Goal: Task Accomplishment & Management: Manage account settings

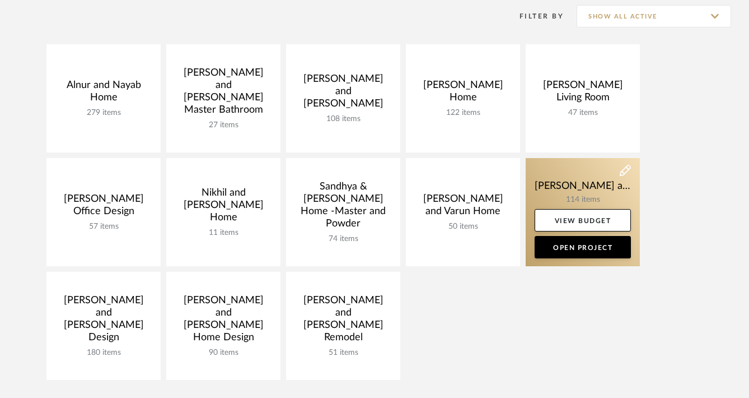
scroll to position [236, 0]
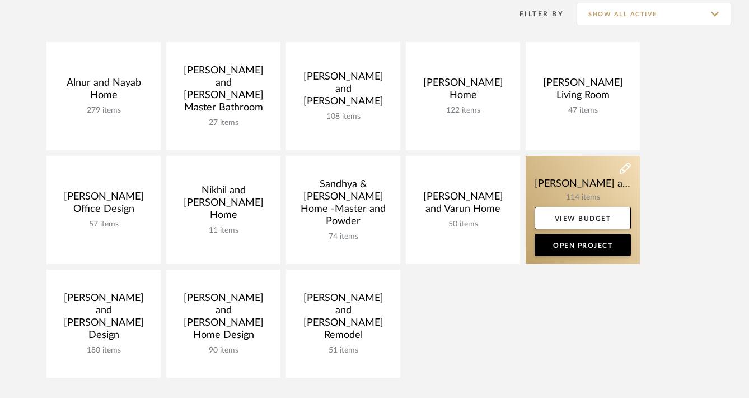
click at [570, 187] on link at bounding box center [583, 210] width 114 height 108
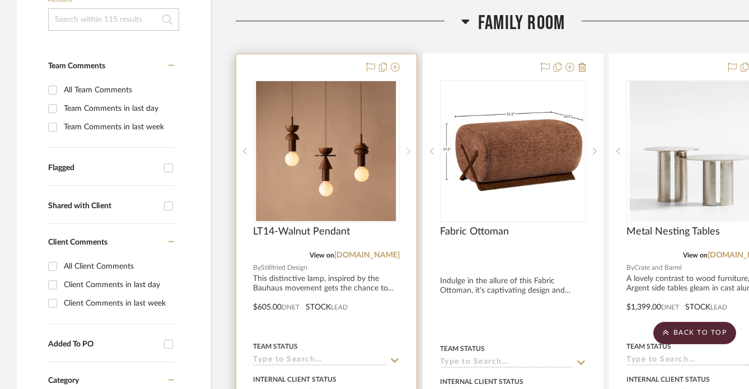
scroll to position [278, 0]
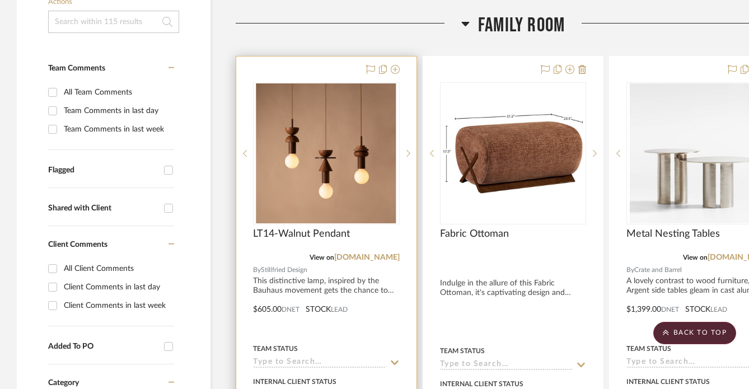
click at [332, 240] on div "LT14-Walnut Pendant" at bounding box center [326, 240] width 147 height 25
click at [323, 236] on span "LT14-Walnut Pendant" at bounding box center [301, 234] width 97 height 12
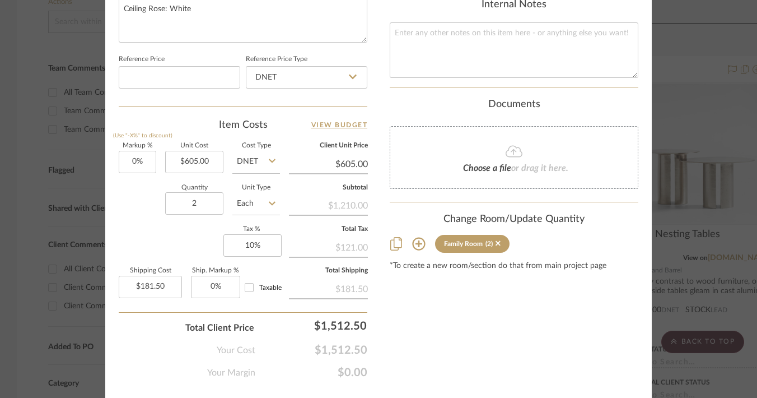
scroll to position [617, 0]
click at [416, 239] on icon at bounding box center [418, 245] width 13 height 13
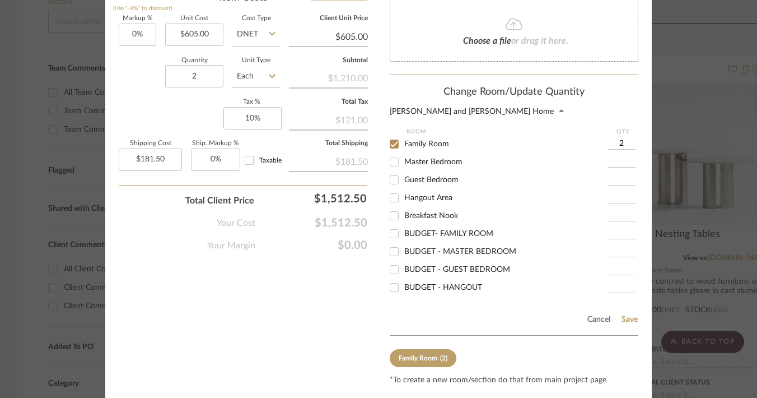
scroll to position [744, 0]
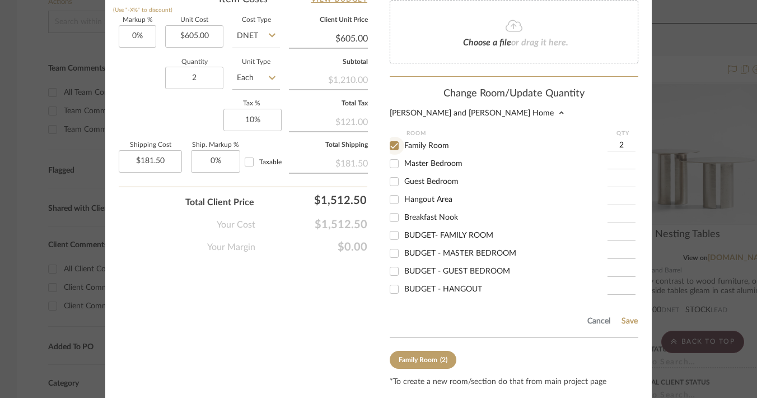
click at [391, 137] on input "Family Room" at bounding box center [394, 146] width 18 height 18
checkbox input "false"
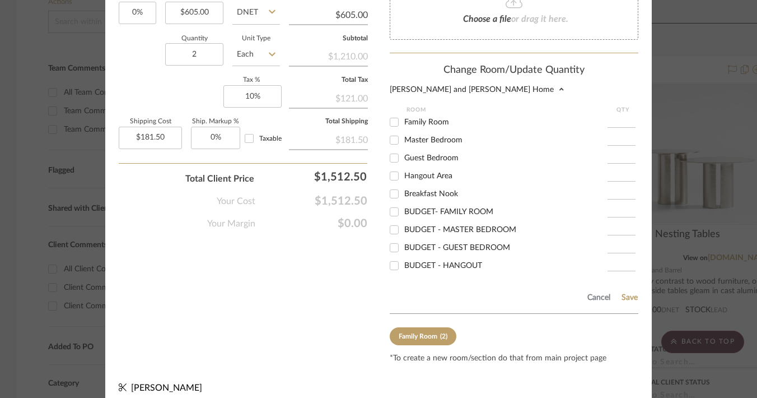
scroll to position [0, 0]
click at [626, 293] on button "Save" at bounding box center [629, 297] width 17 height 9
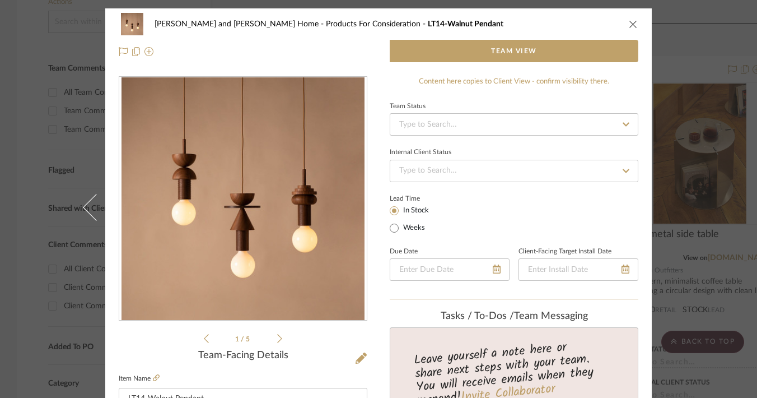
click at [676, 40] on mat-dialog-content "[PERSON_NAME] and [PERSON_NAME] Home Products For Consideration LT14-Walnut Pen…" at bounding box center [378, 389] width 609 height 762
click at [629, 22] on icon "close" at bounding box center [633, 24] width 9 height 9
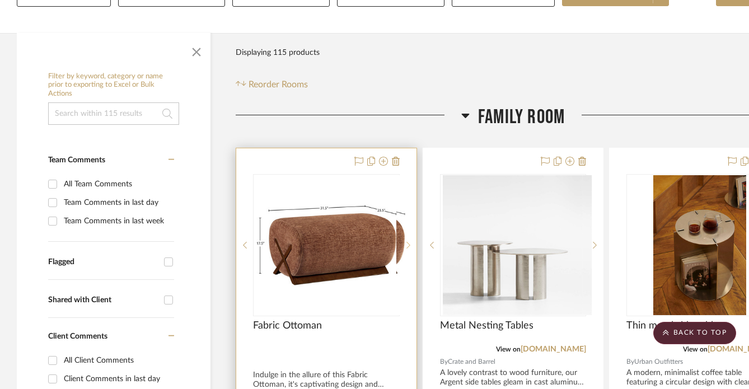
scroll to position [178, 0]
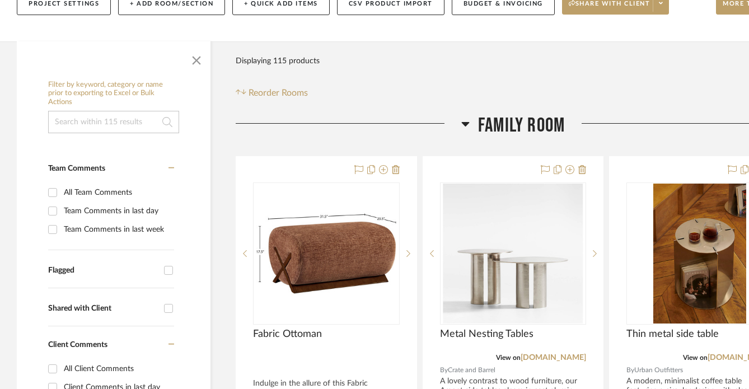
click at [468, 123] on icon at bounding box center [466, 124] width 8 height 4
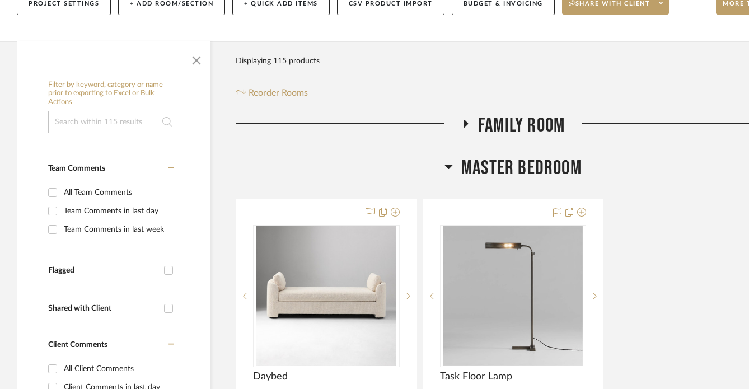
click at [451, 166] on icon at bounding box center [449, 167] width 8 height 4
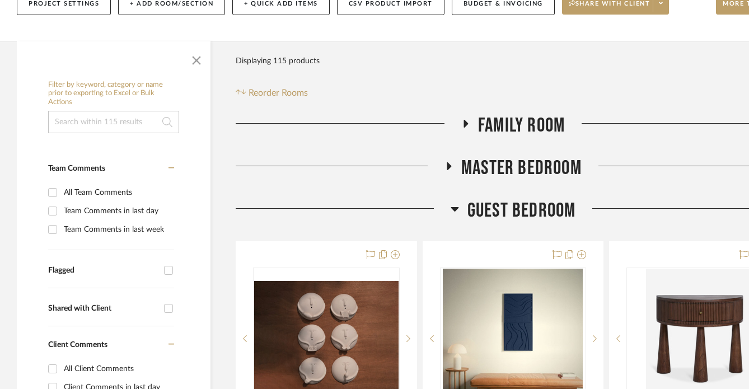
click at [451, 210] on icon at bounding box center [455, 208] width 8 height 13
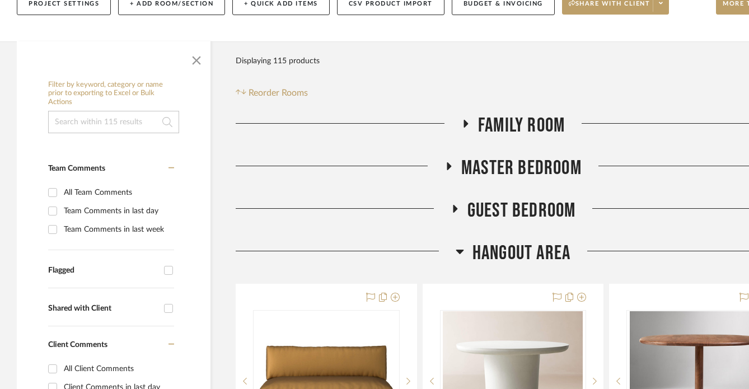
click at [457, 257] on icon at bounding box center [460, 251] width 8 height 13
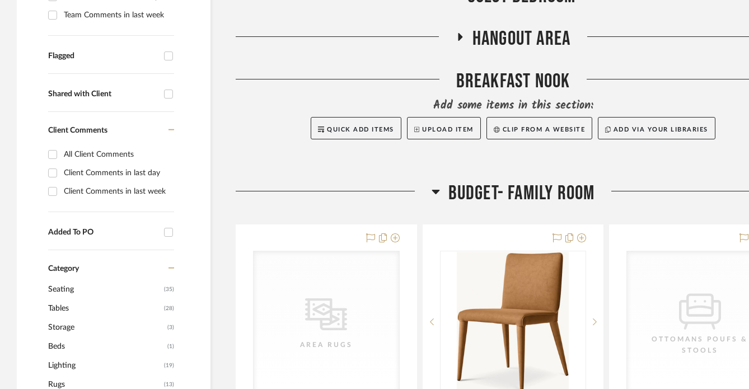
scroll to position [394, 0]
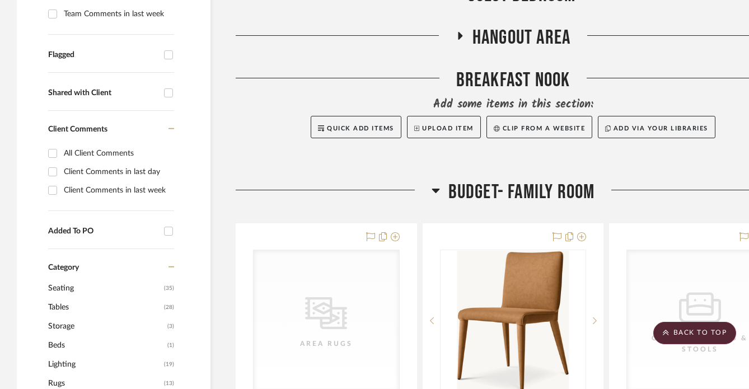
click at [438, 189] on icon at bounding box center [436, 191] width 8 height 4
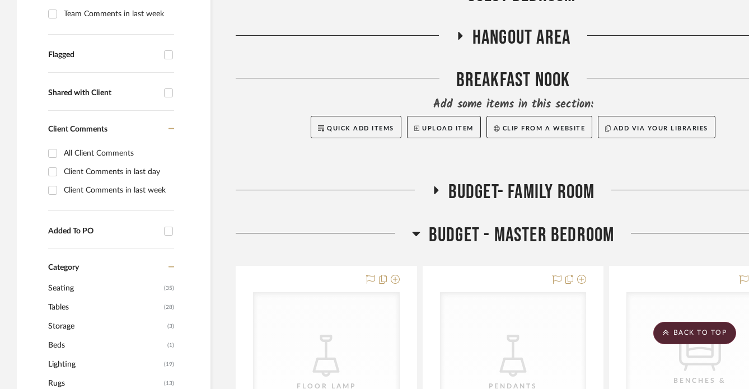
click at [420, 231] on icon at bounding box center [416, 233] width 8 height 13
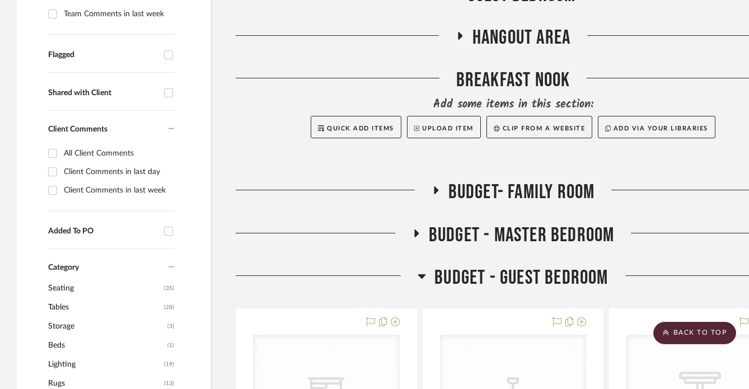
click at [420, 278] on icon at bounding box center [422, 275] width 8 height 13
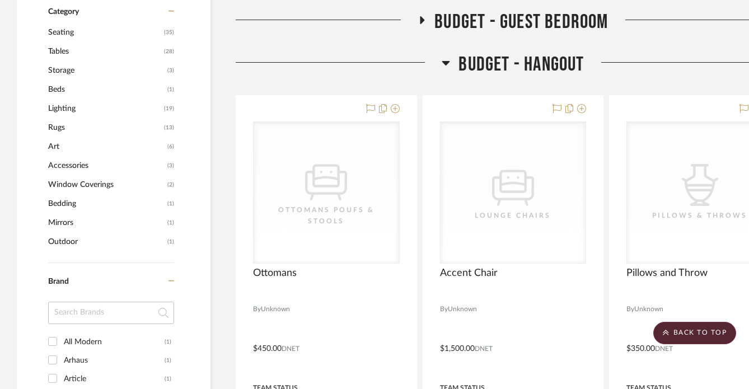
scroll to position [653, 0]
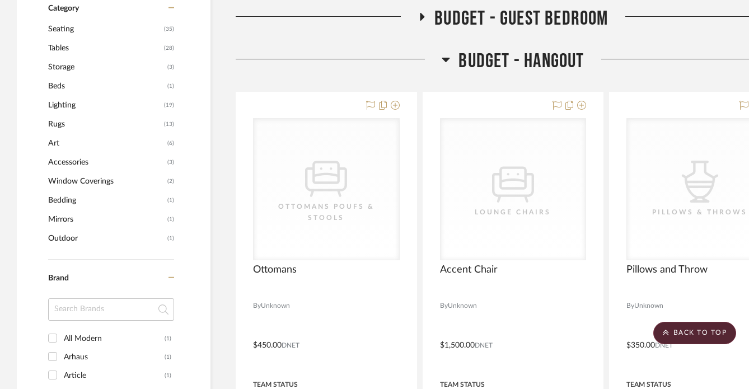
click at [448, 60] on icon at bounding box center [446, 59] width 8 height 13
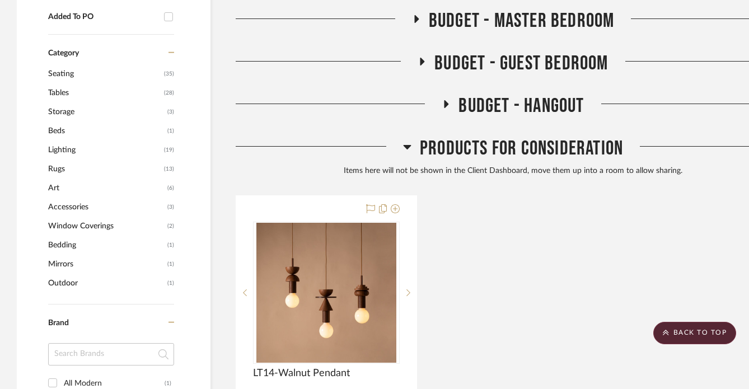
scroll to position [605, 0]
